Goal: Find contact information: Find contact information

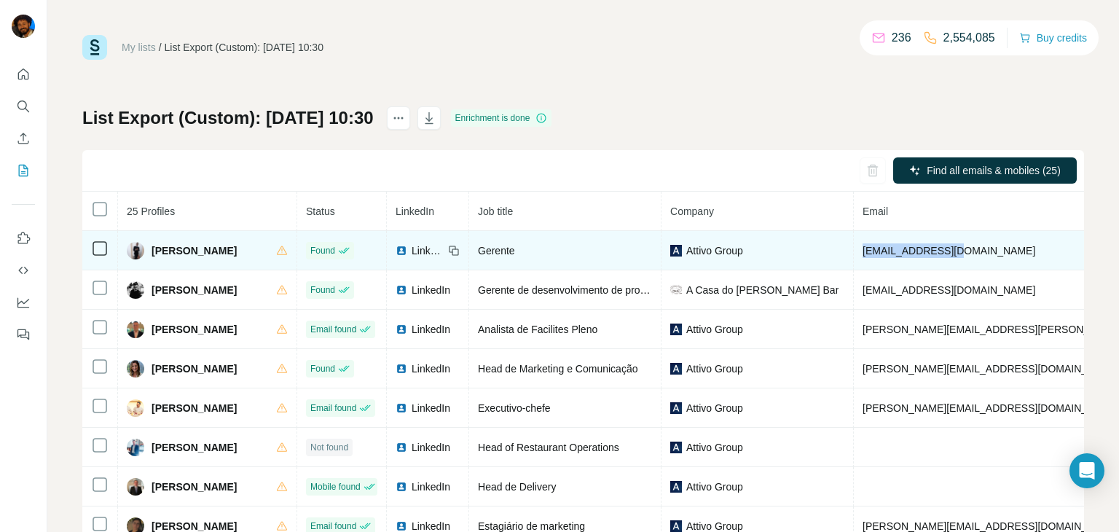
drag, startPoint x: 945, startPoint y: 251, endPoint x: 848, endPoint y: 256, distance: 97.1
click at [854, 256] on td "[EMAIL_ADDRESS][DOMAIN_NAME]" at bounding box center [1033, 250] width 359 height 39
copy span "[EMAIL_ADDRESS][DOMAIN_NAME]"
drag, startPoint x: 229, startPoint y: 245, endPoint x: 146, endPoint y: 245, distance: 83.0
click at [146, 245] on div "[PERSON_NAME]" at bounding box center [207, 250] width 161 height 17
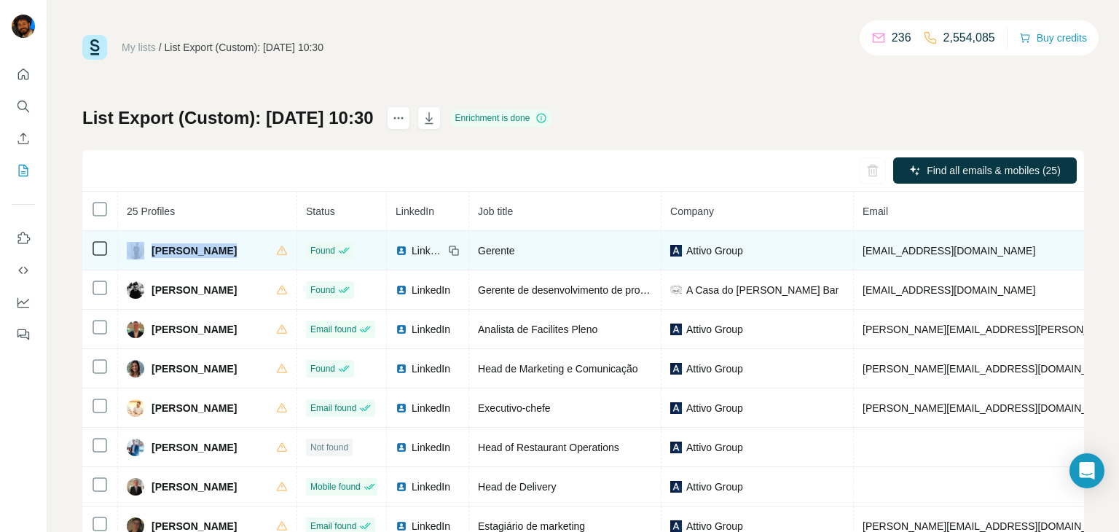
copy div "[PERSON_NAME]"
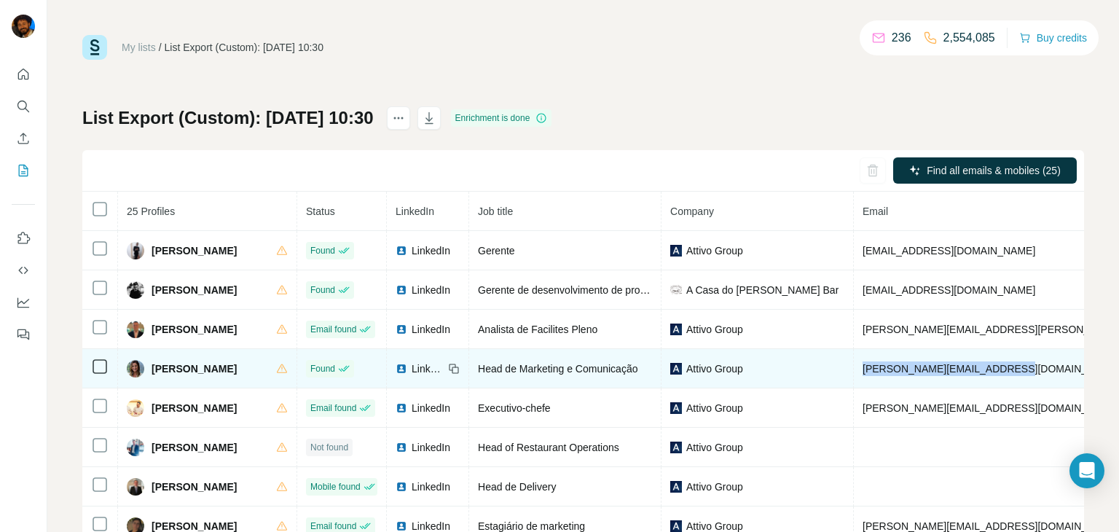
drag, startPoint x: 995, startPoint y: 368, endPoint x: 849, endPoint y: 374, distance: 146.6
click at [854, 374] on td "[PERSON_NAME][EMAIL_ADDRESS][DOMAIN_NAME]" at bounding box center [1033, 368] width 359 height 39
copy span "[PERSON_NAME][EMAIL_ADDRESS][DOMAIN_NAME]"
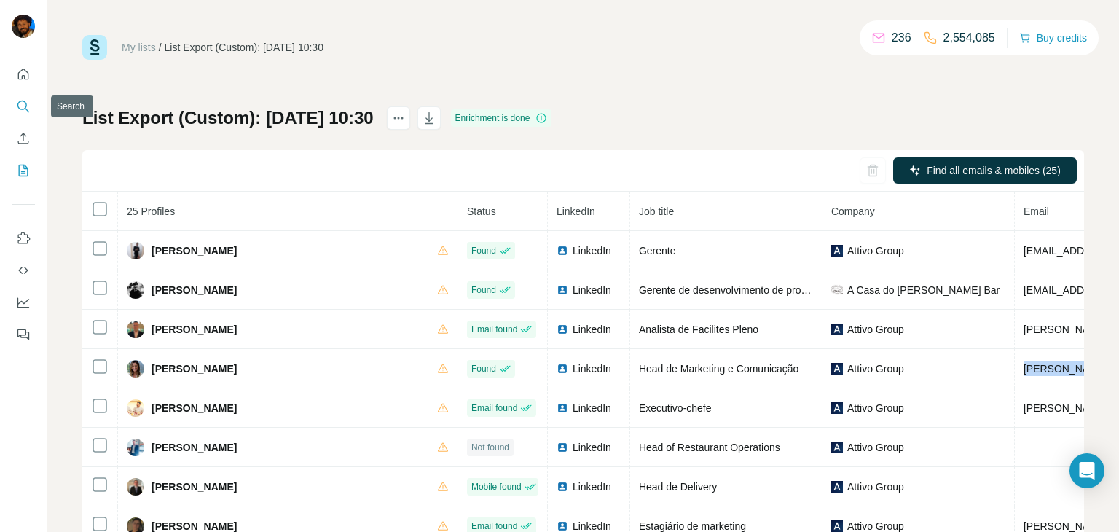
click at [25, 106] on icon "Search" at bounding box center [23, 106] width 15 height 15
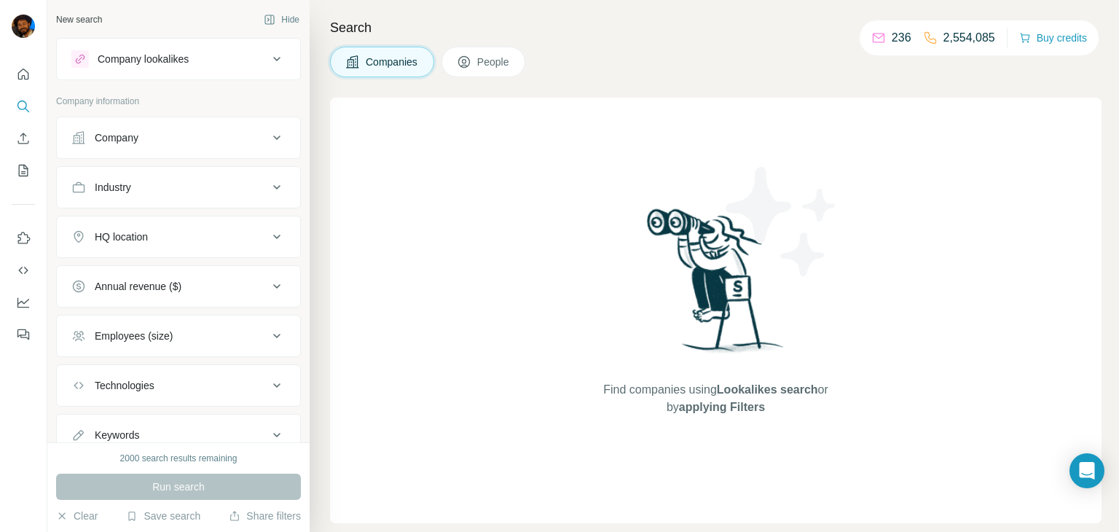
click at [129, 146] on button "Company" at bounding box center [178, 137] width 243 height 35
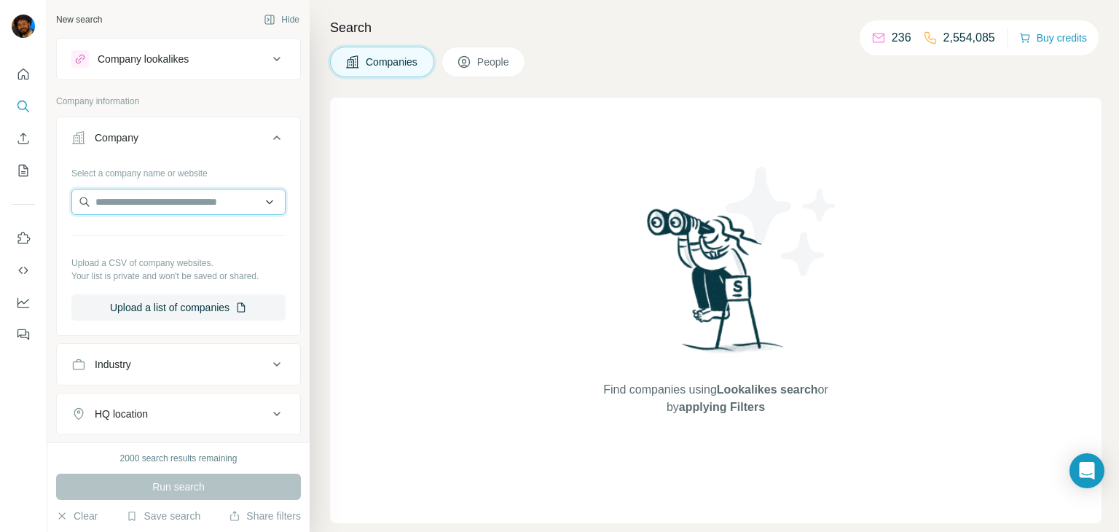
click at [173, 201] on input "text" at bounding box center [178, 202] width 214 height 26
paste input "**********"
type input "**********"
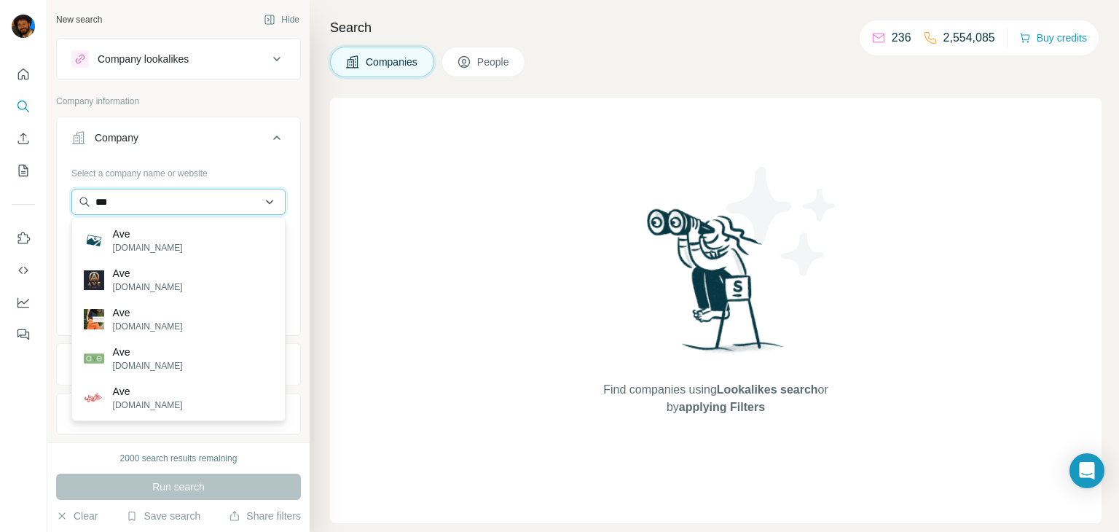
paste input "**********"
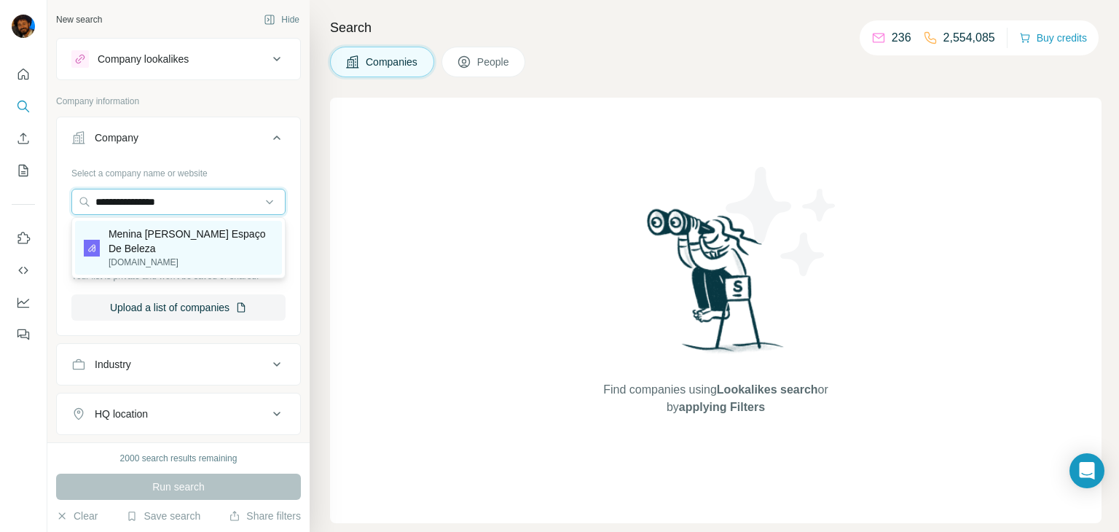
type input "**********"
click at [153, 235] on p "Menina [PERSON_NAME] Espaço De Beleza" at bounding box center [191, 241] width 165 height 29
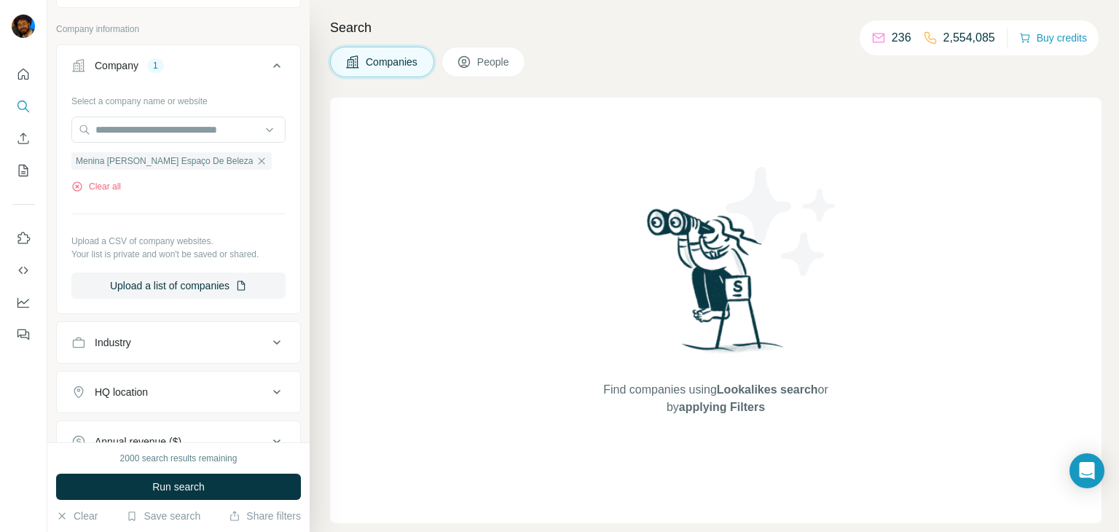
scroll to position [73, 0]
click at [180, 487] on span "Run search" at bounding box center [178, 486] width 52 height 15
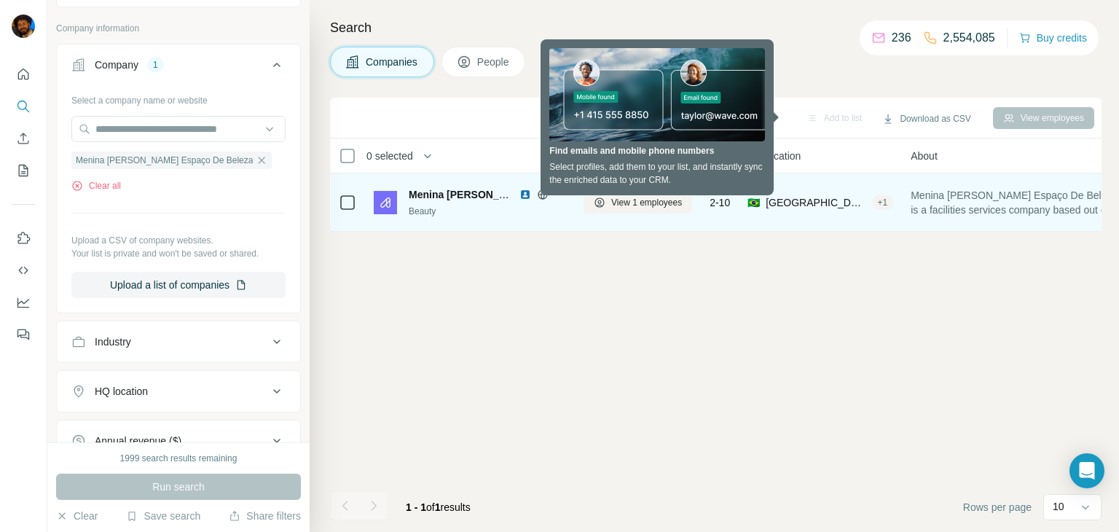
click at [441, 197] on span "Menina [PERSON_NAME] Espaço De Beleza" at bounding box center [515, 195] width 213 height 12
click at [650, 207] on span "View 1 employees" at bounding box center [646, 202] width 71 height 13
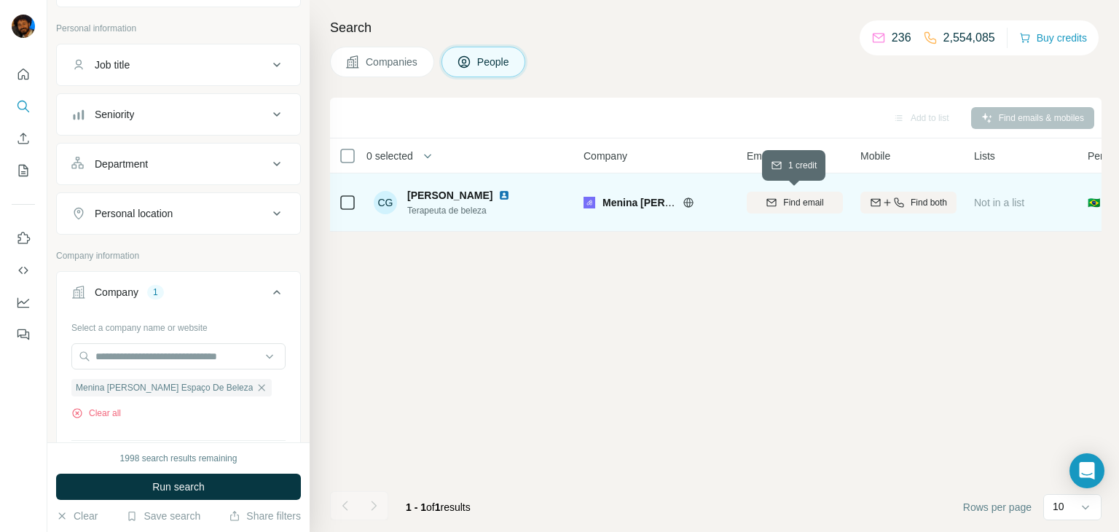
click at [795, 201] on span "Find email" at bounding box center [803, 202] width 40 height 13
click at [687, 203] on icon at bounding box center [689, 203] width 12 height 12
